Goal: Find specific page/section: Find specific page/section

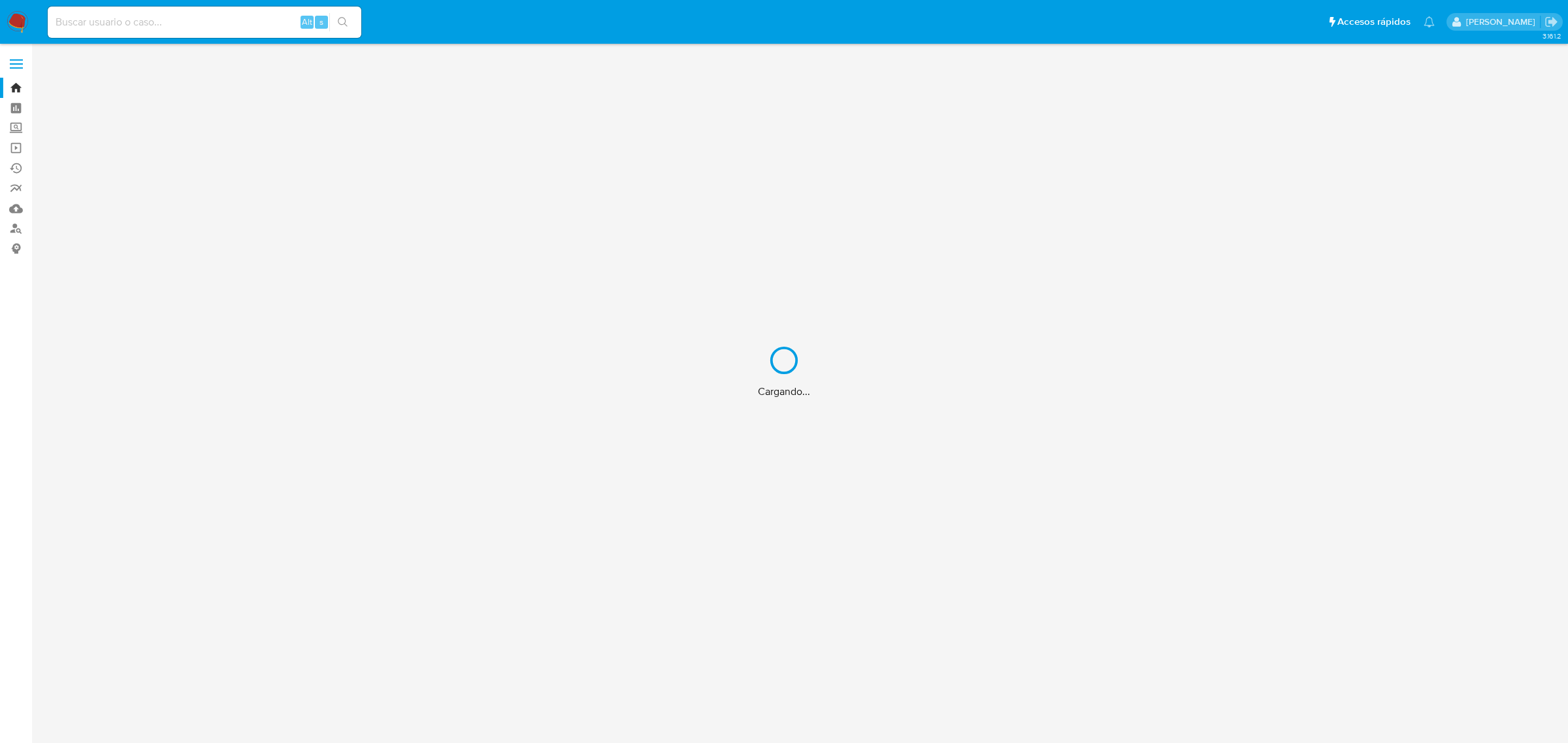
click at [201, 20] on div "Cargando..." at bounding box center [784, 372] width 1568 height 743
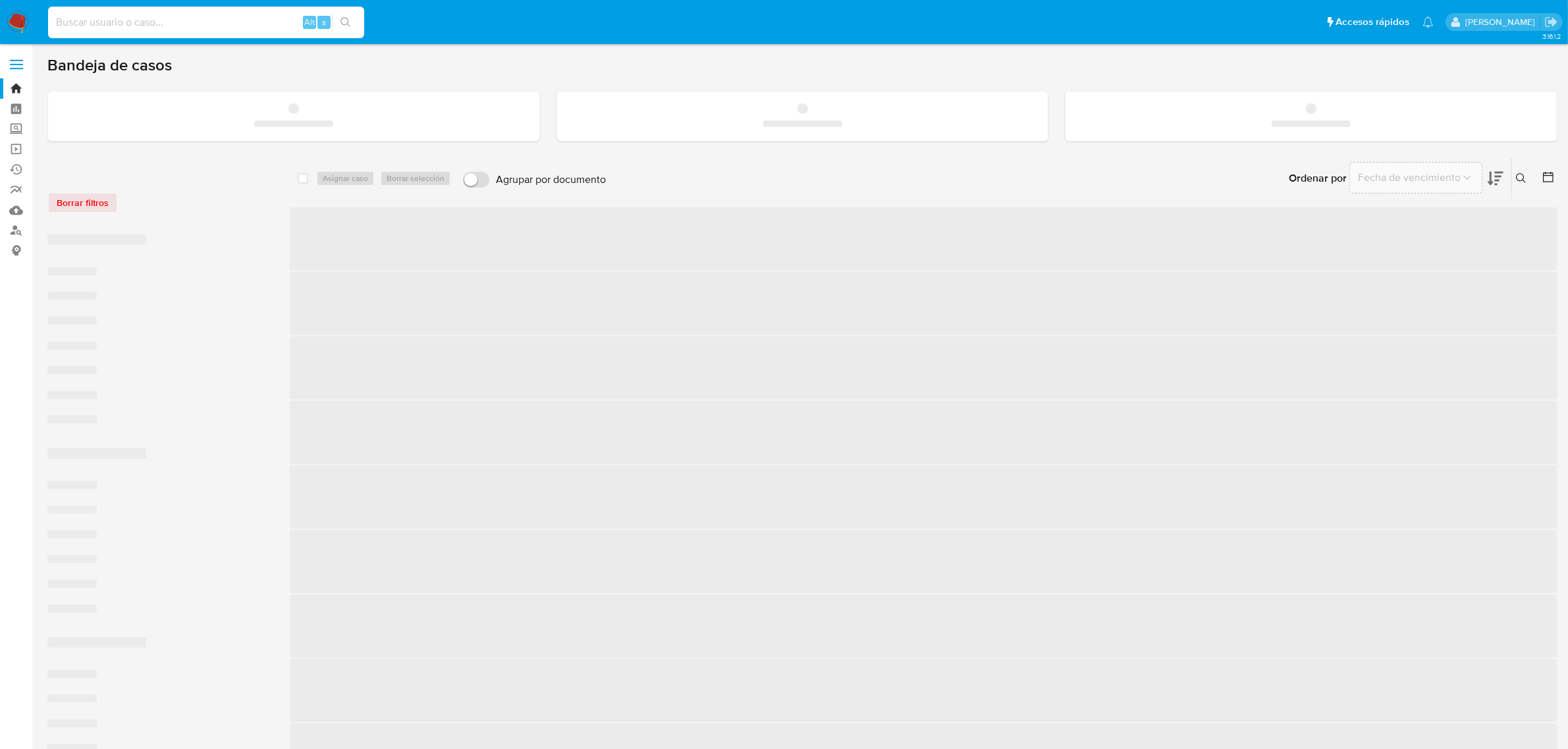
drag, startPoint x: 191, startPoint y: 28, endPoint x: 190, endPoint y: 36, distance: 8.1
click at [191, 28] on input at bounding box center [206, 23] width 316 height 18
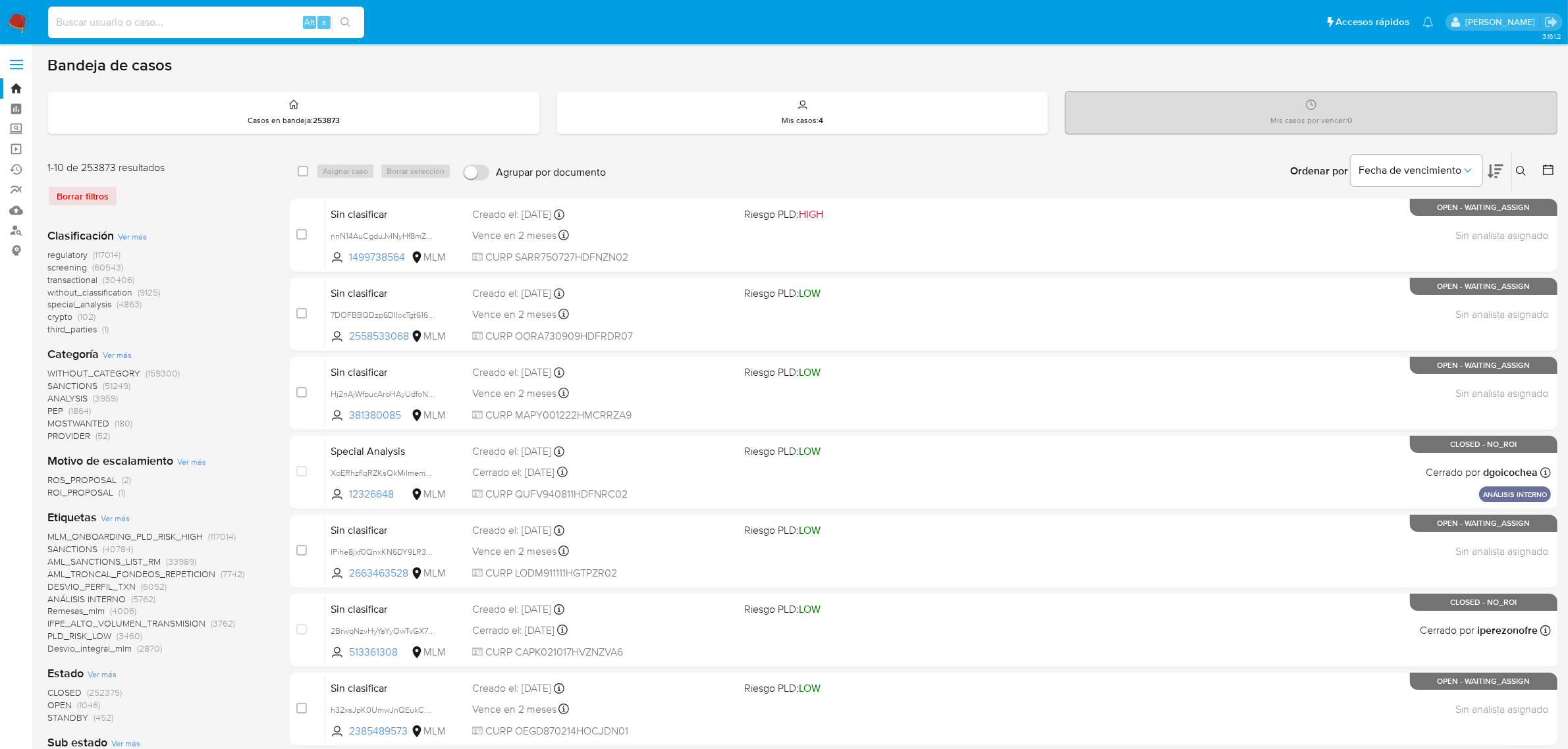
click at [190, 27] on input at bounding box center [206, 23] width 316 height 18
paste input "1543159769"
type input "1543159769"
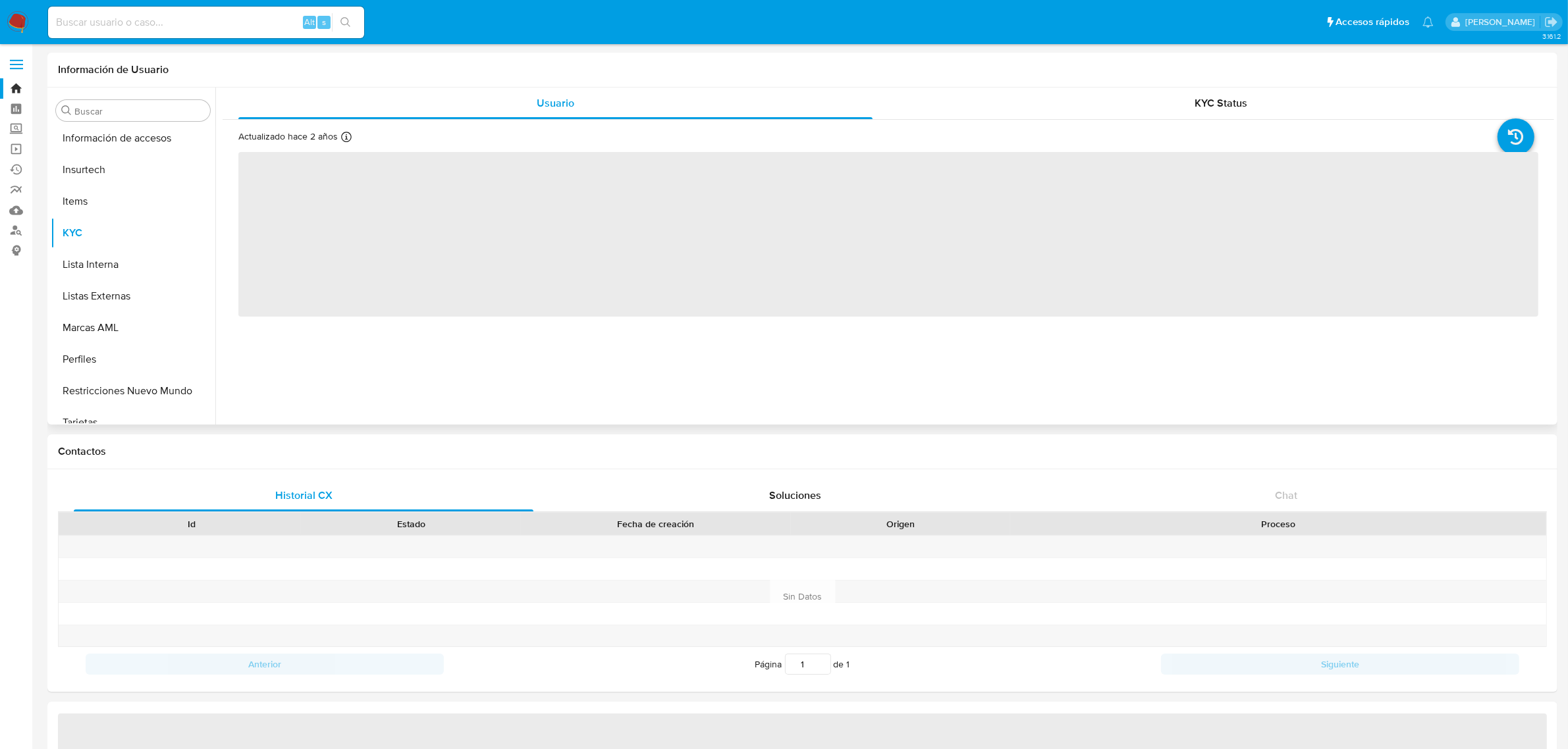
scroll to position [619, 0]
select select "10"
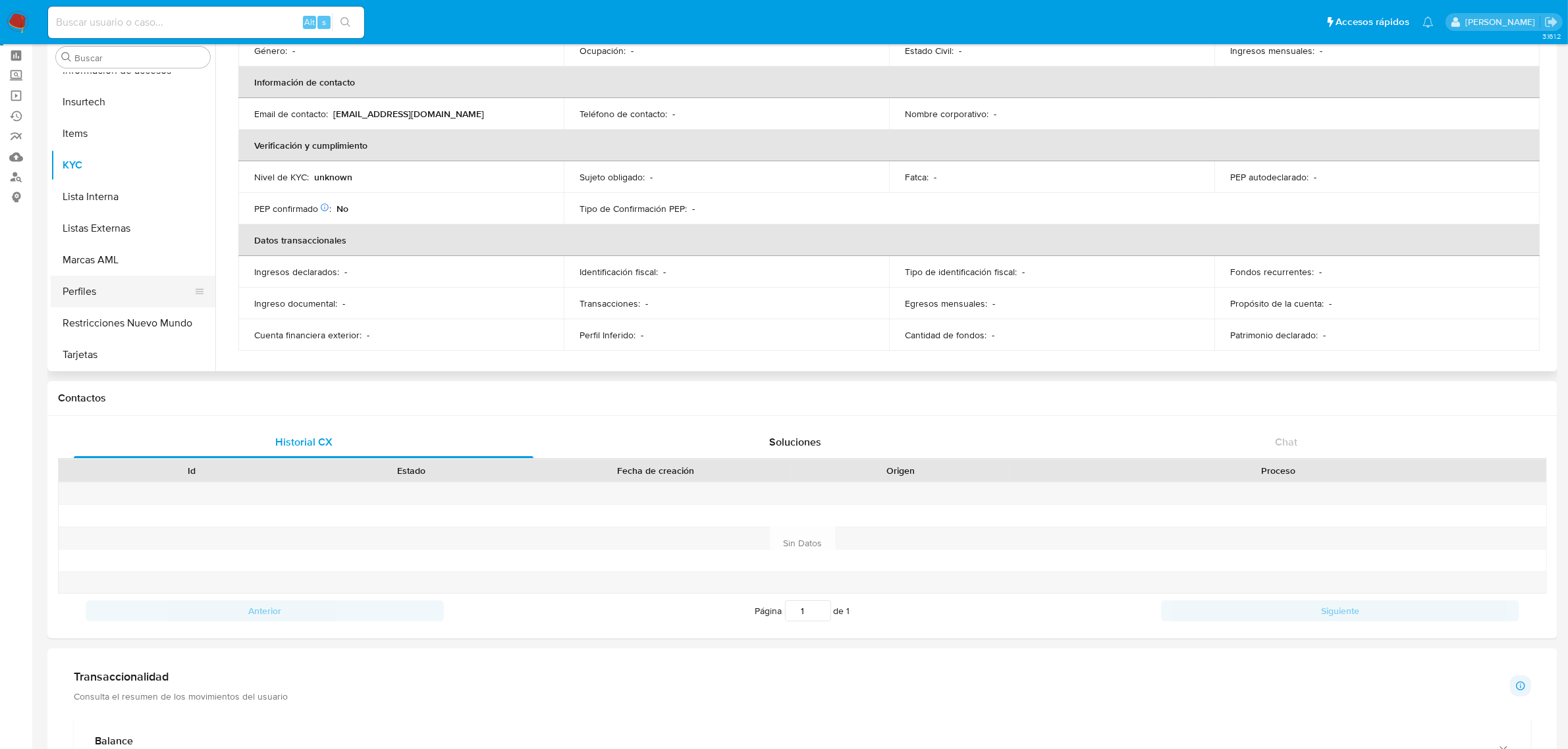
scroll to position [82, 0]
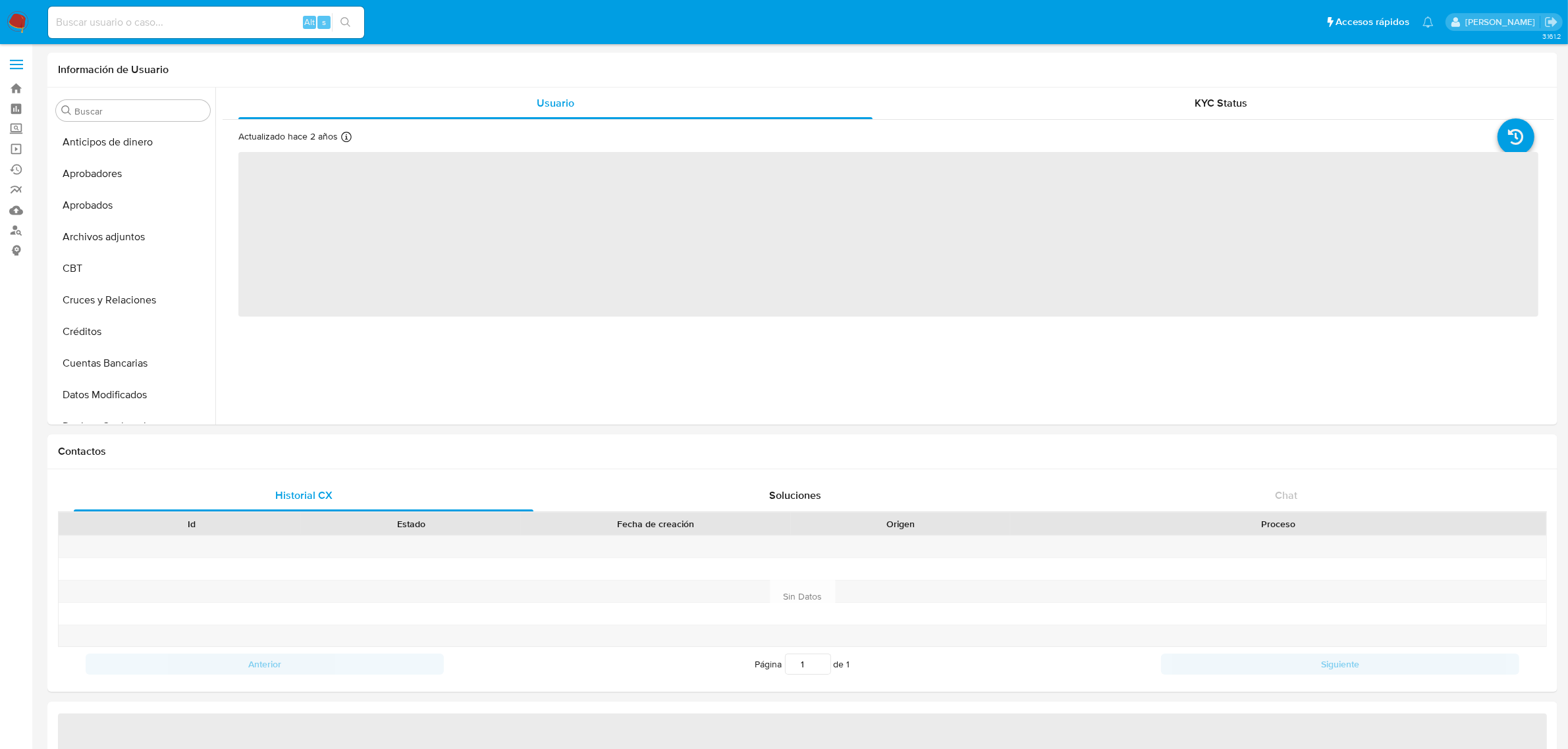
scroll to position [619, 0]
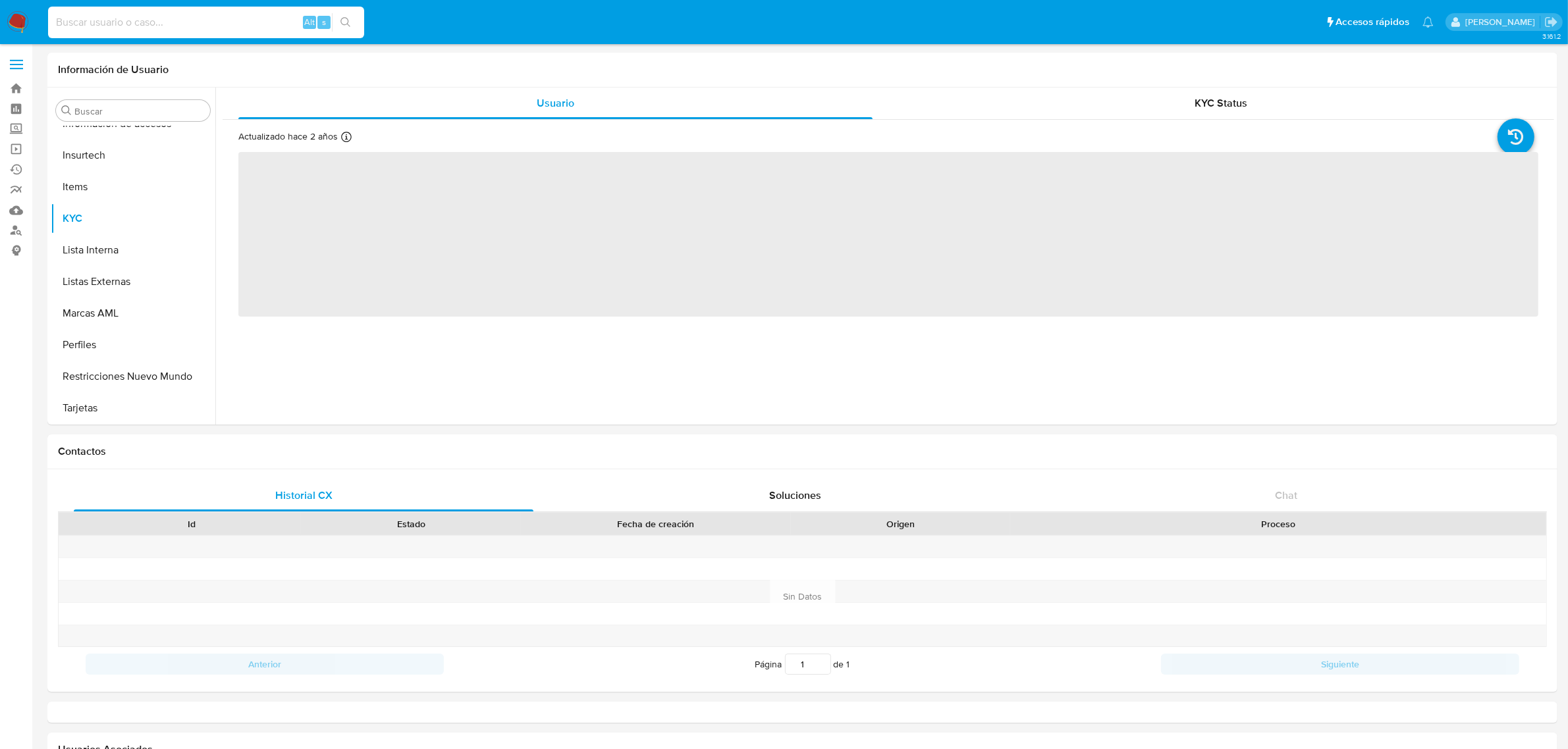
click at [211, 23] on input at bounding box center [206, 23] width 316 height 18
select select "10"
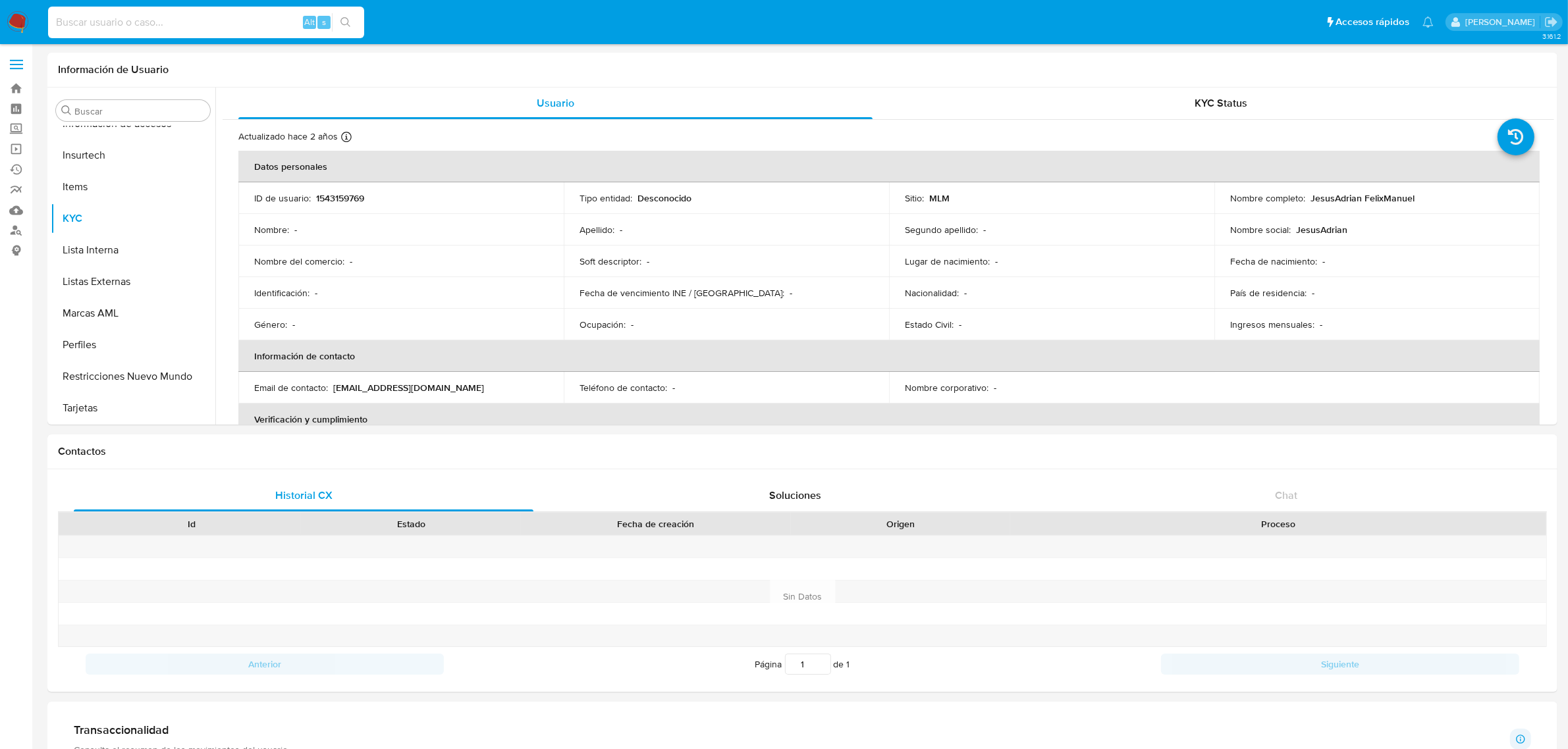
click at [211, 23] on input at bounding box center [206, 23] width 316 height 18
paste input "36283578"
type input "36283578"
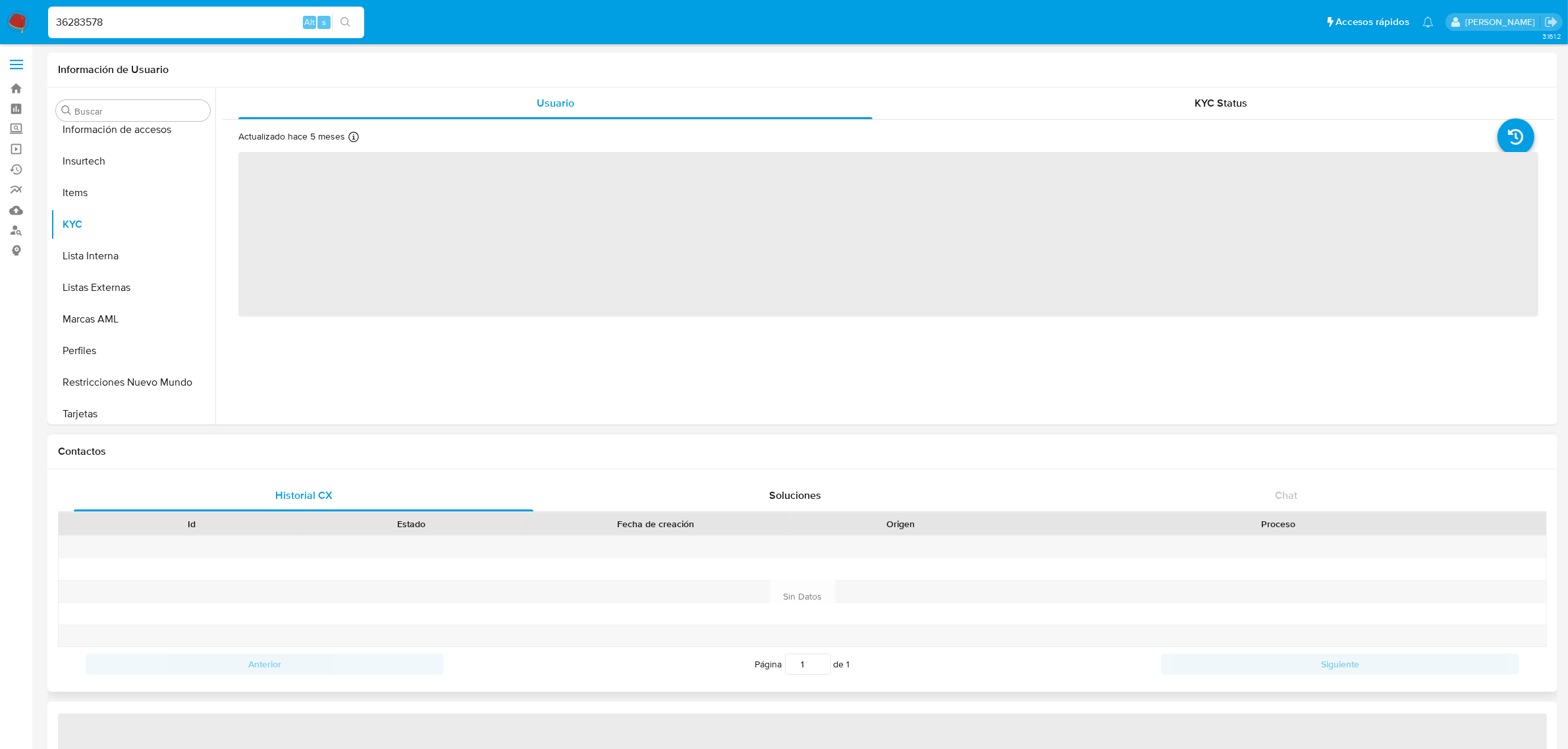
scroll to position [619, 0]
select select "10"
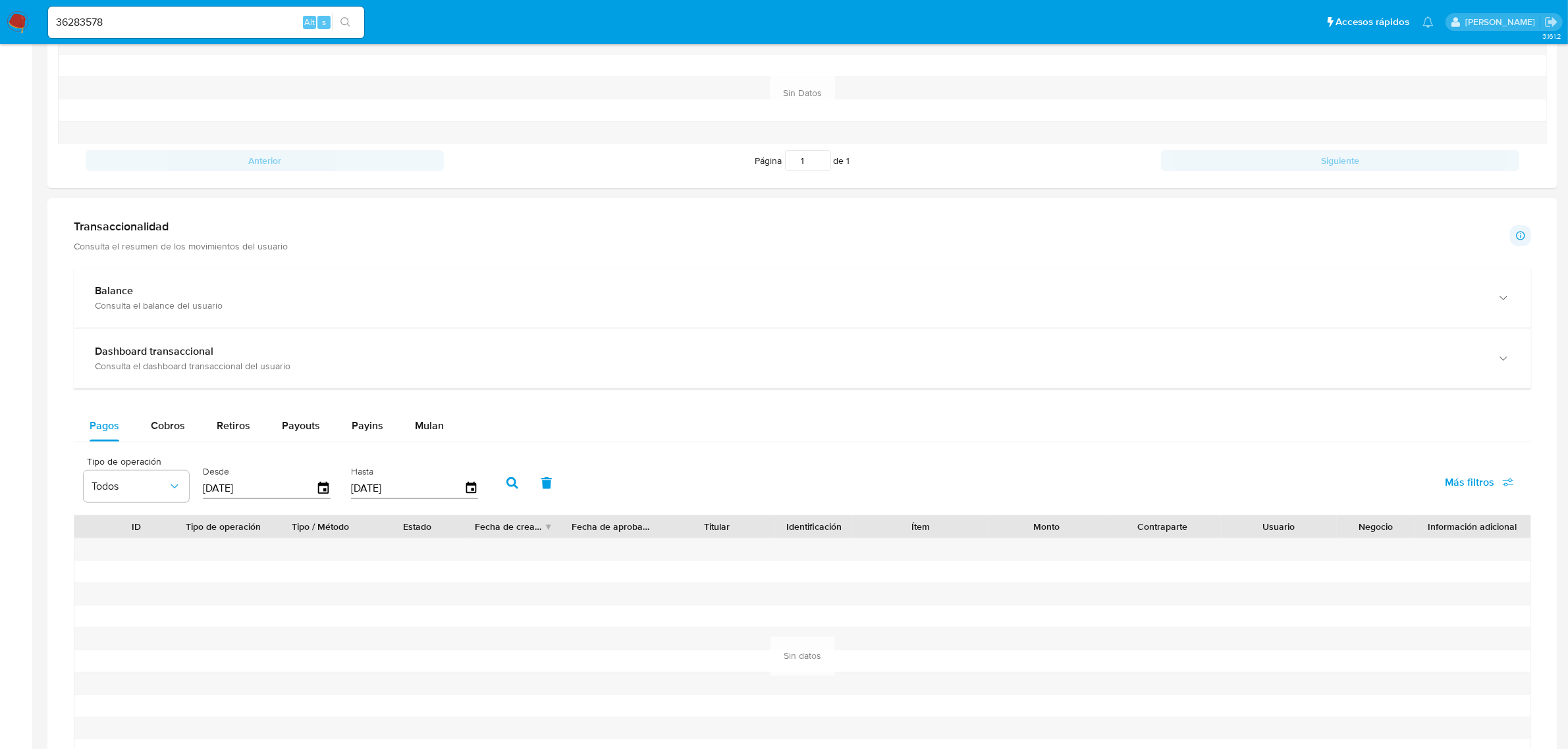
scroll to position [247, 0]
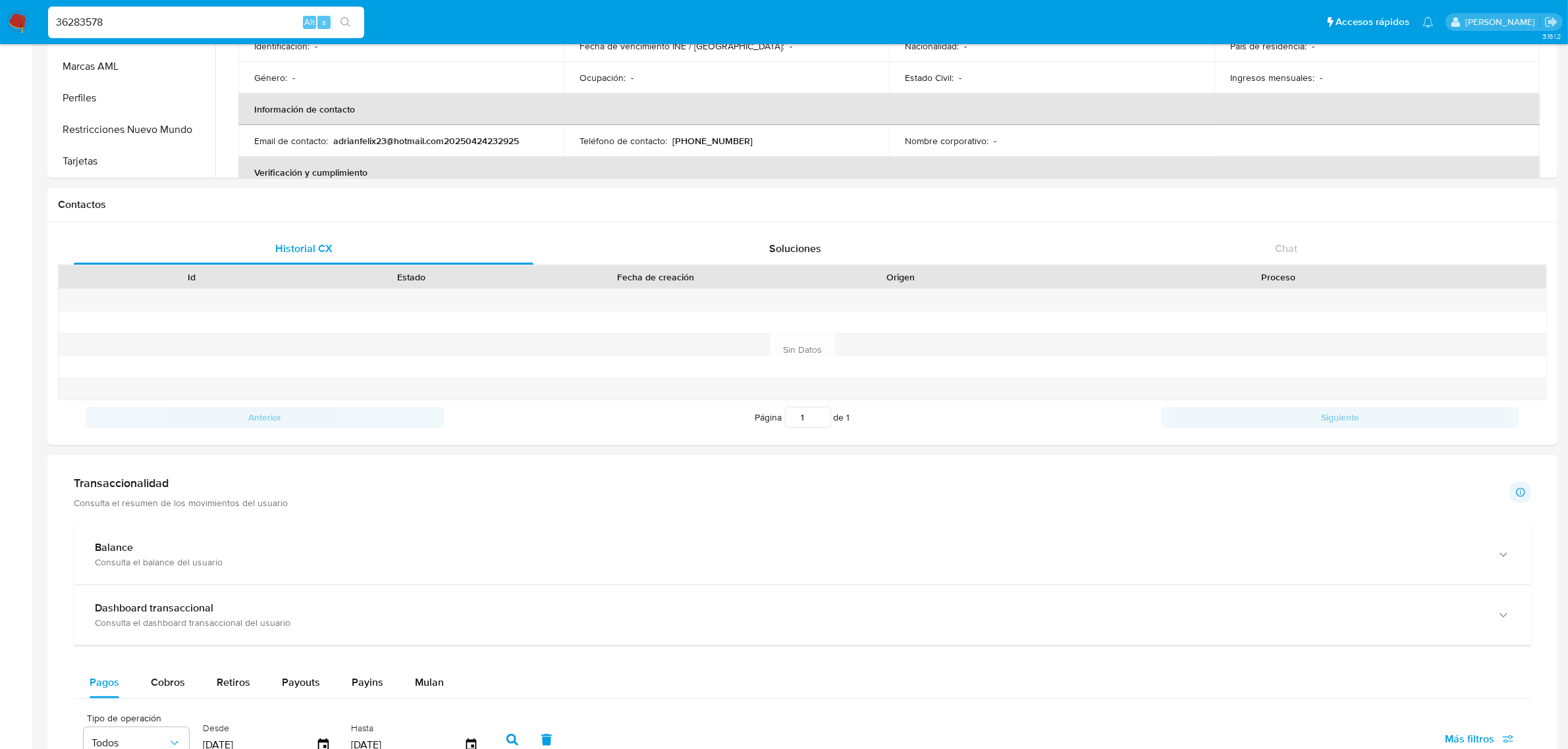
click at [123, 22] on input "36283578" at bounding box center [206, 23] width 316 height 18
paste input "295615550"
type input "295615550"
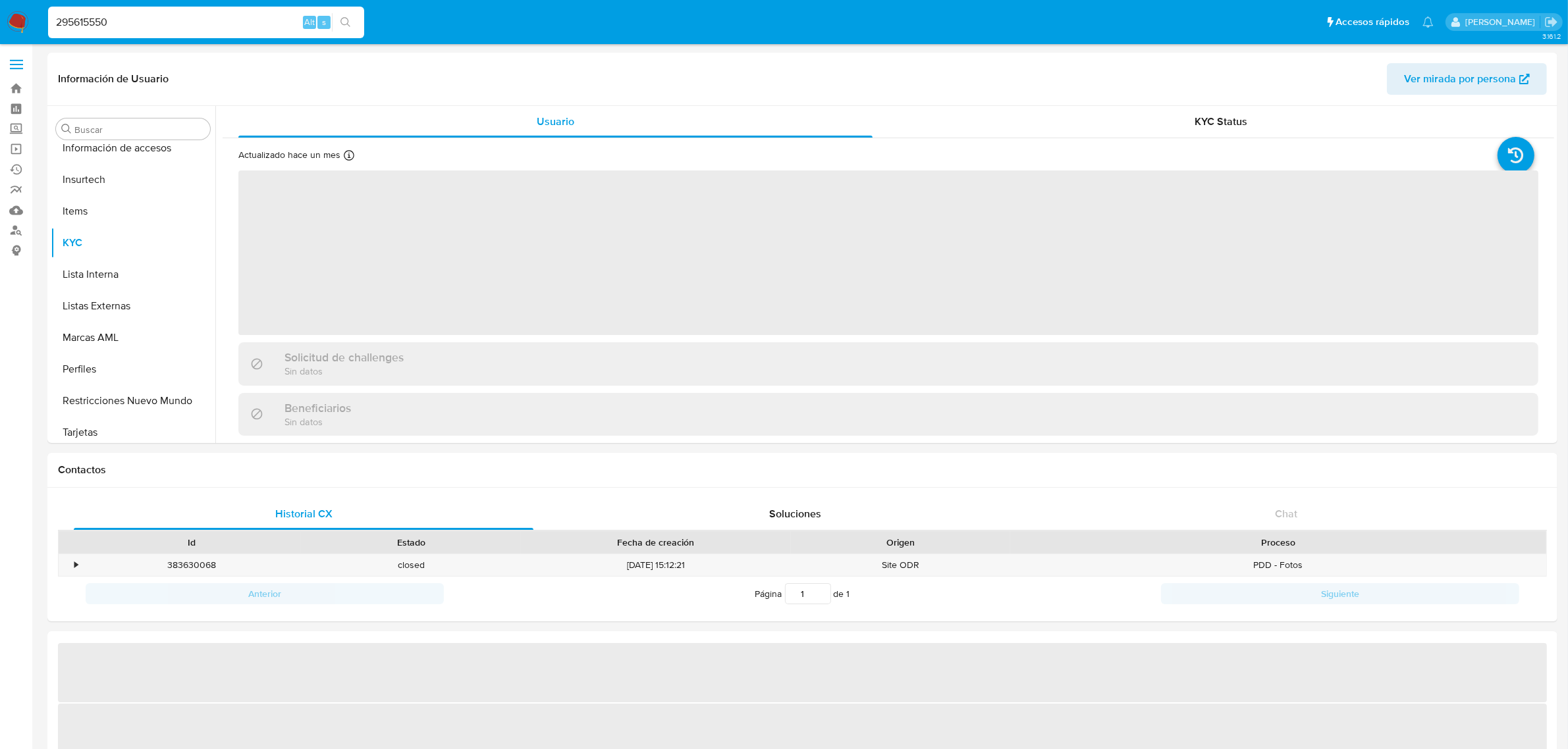
scroll to position [619, 0]
select select "10"
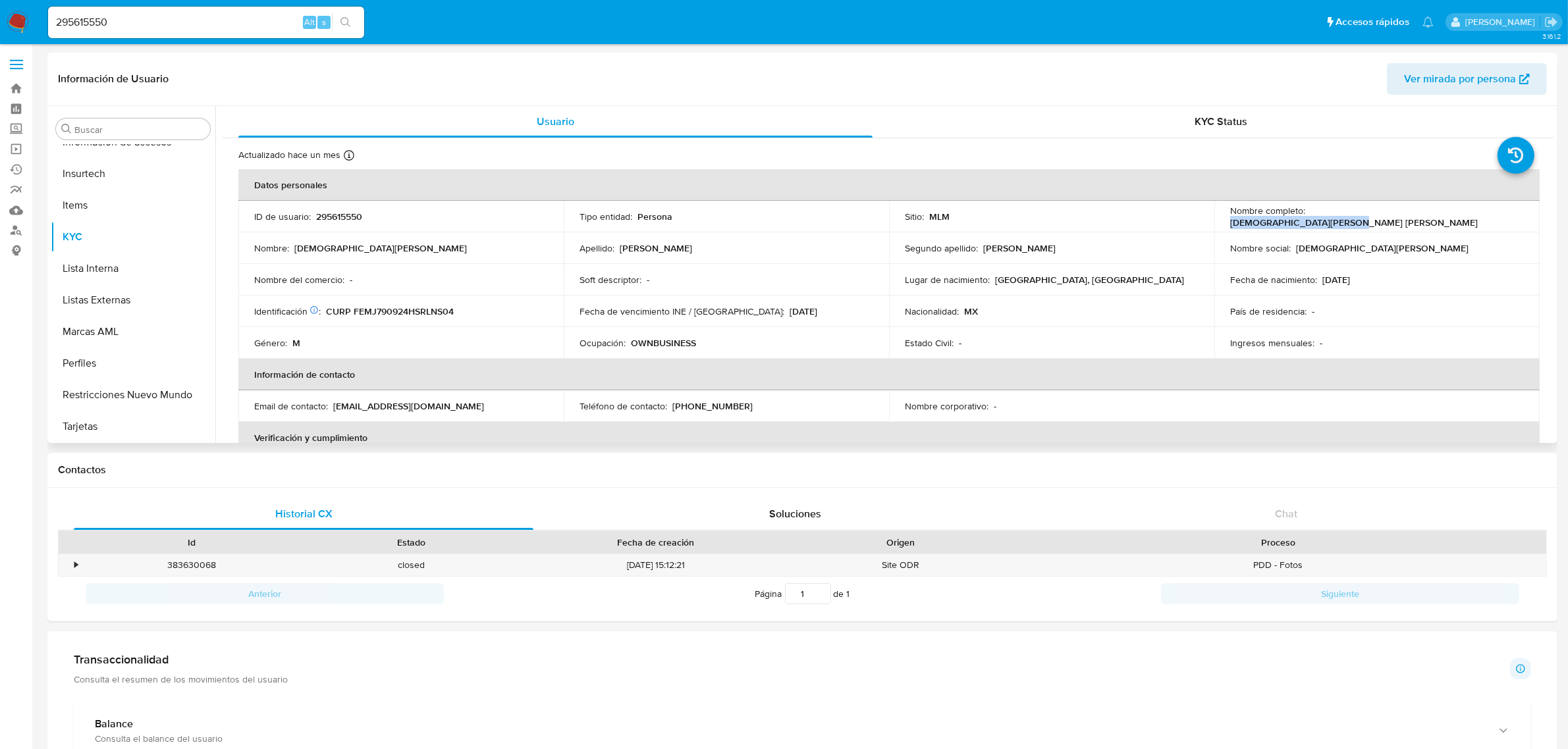
drag, startPoint x: 1417, startPoint y: 214, endPoint x: 1309, endPoint y: 218, distance: 108.1
click at [1307, 216] on div "Nombre completo : [PERSON_NAME] [PERSON_NAME]" at bounding box center [1377, 216] width 294 height 24
copy p "[DEMOGRAPHIC_DATA][PERSON_NAME] [PERSON_NAME]"
